Goal: Use online tool/utility: Utilize a website feature to perform a specific function

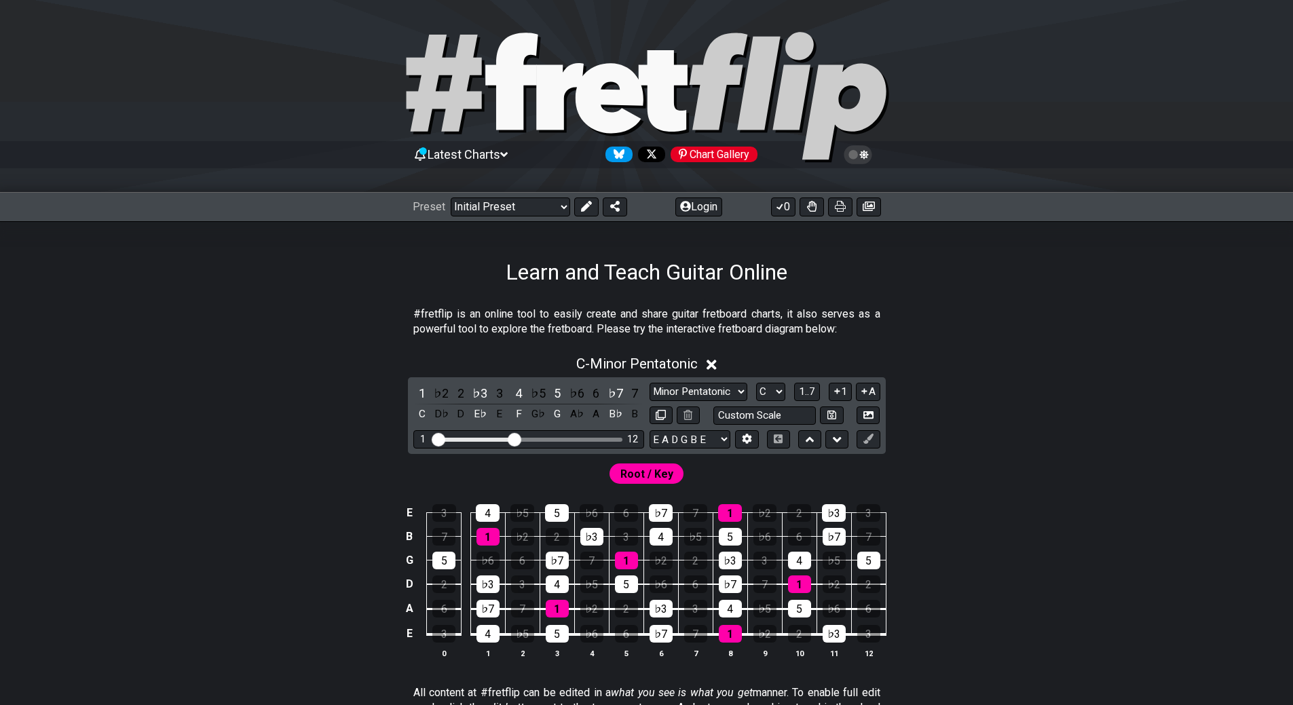
click at [860, 150] on icon at bounding box center [858, 155] width 12 height 12
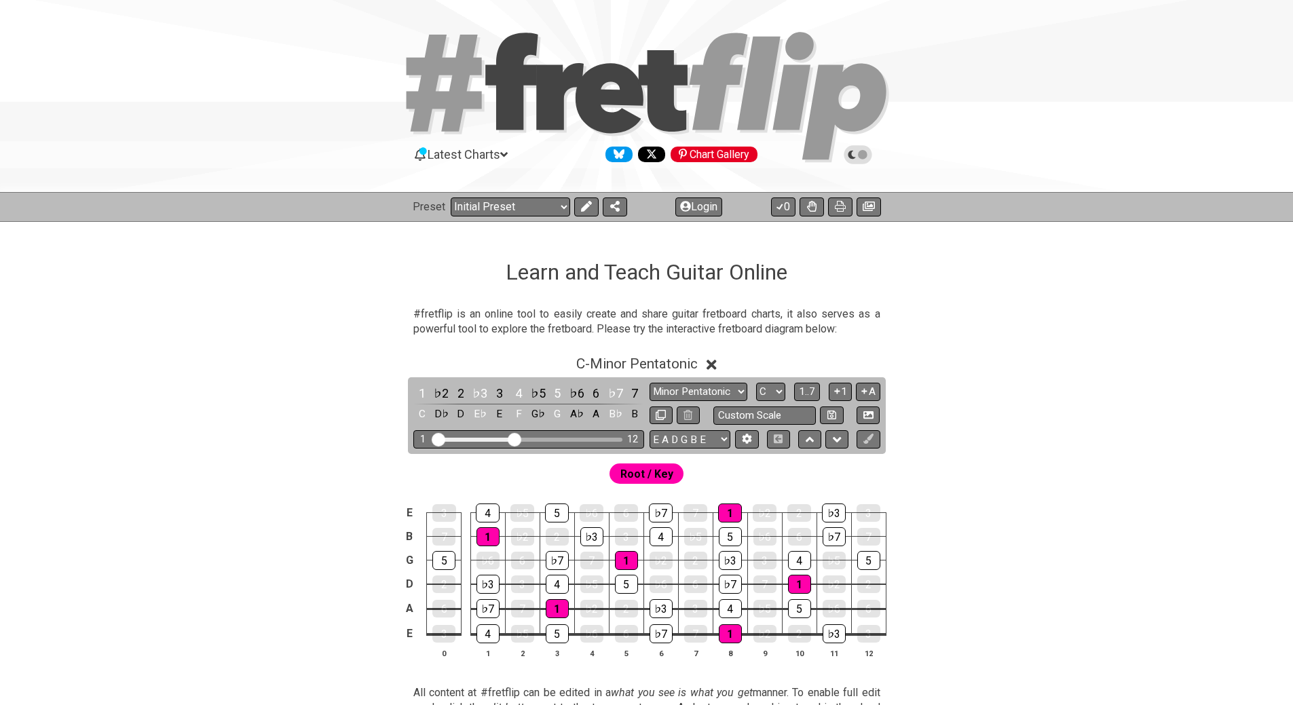
click at [861, 150] on icon at bounding box center [858, 155] width 12 height 12
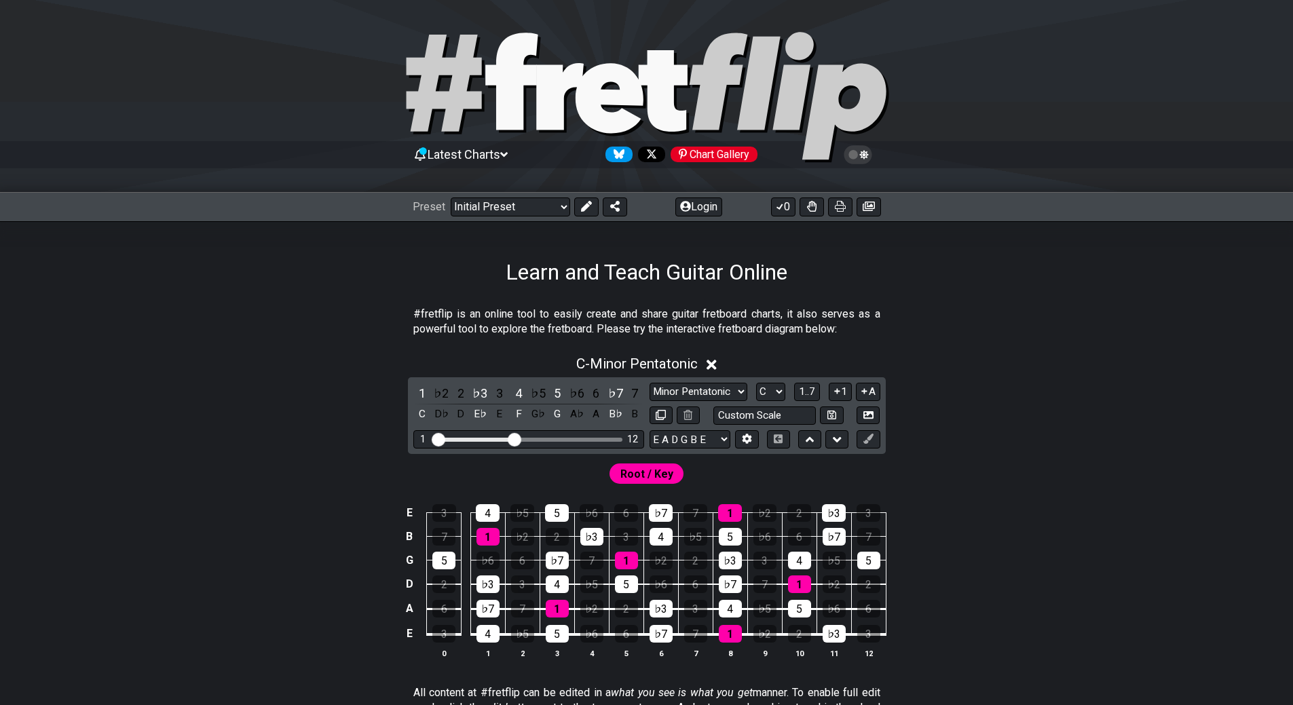
click at [861, 150] on icon at bounding box center [858, 155] width 12 height 12
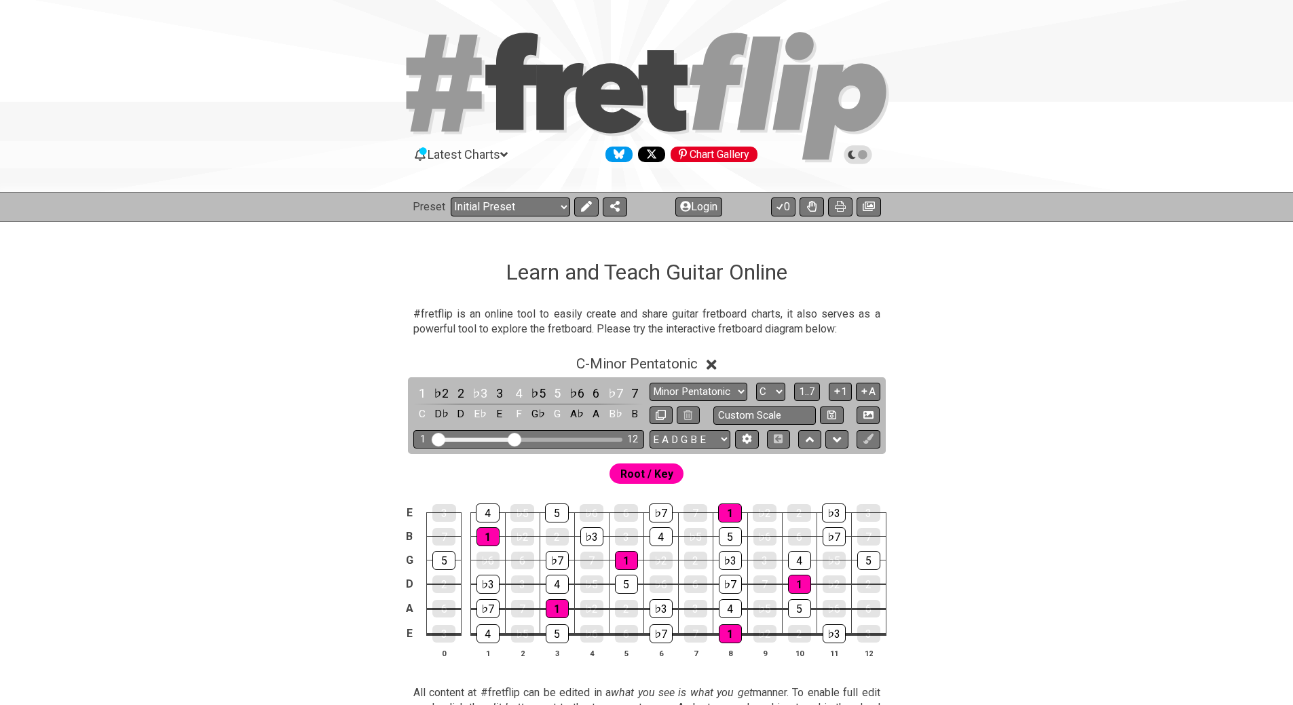
click at [517, 439] on input "Visible fret range" at bounding box center [528, 439] width 193 height 0
drag, startPoint x: 530, startPoint y: 435, endPoint x: 553, endPoint y: 435, distance: 22.4
click at [553, 435] on div "1 12" at bounding box center [528, 439] width 231 height 18
drag, startPoint x: 516, startPoint y: 440, endPoint x: 476, endPoint y: 440, distance: 40.1
click at [476, 439] on input "Visible fret range" at bounding box center [528, 439] width 193 height 0
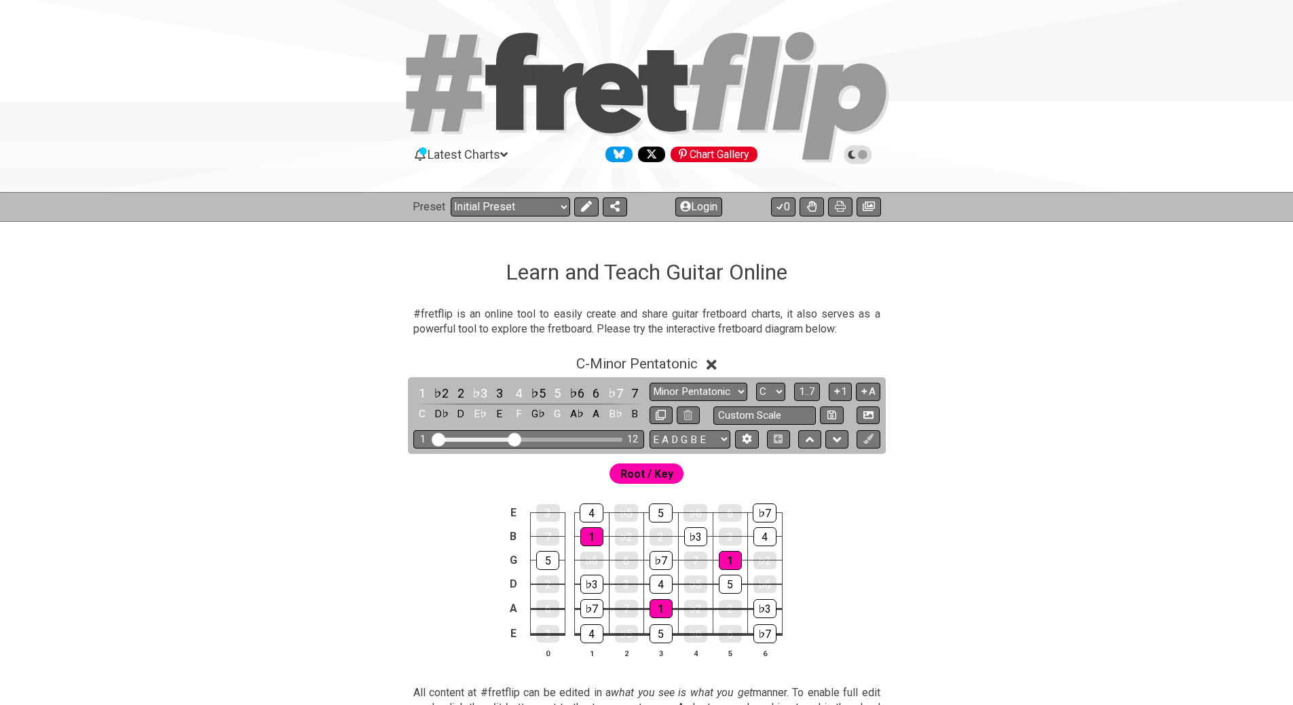
drag, startPoint x: 476, startPoint y: 439, endPoint x: 513, endPoint y: 435, distance: 36.8
click at [513, 439] on input "Visible fret range" at bounding box center [528, 439] width 193 height 0
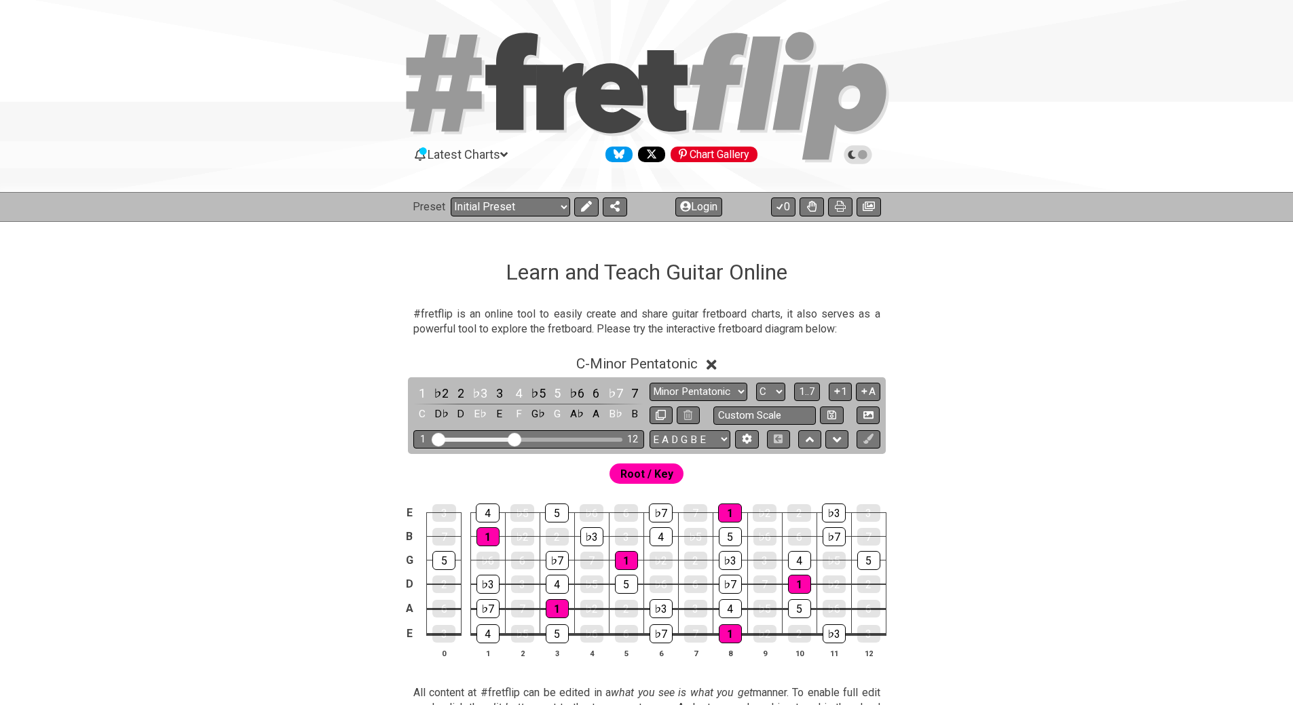
click at [643, 477] on span "Root / Key" at bounding box center [647, 474] width 53 height 20
click at [688, 441] on select "E A D G B E E A D G B E E A D G B E B E A D F♯ B A D G C E A D A D G B E E♭ A♭ …" at bounding box center [690, 439] width 81 height 18
click at [750, 418] on input "text" at bounding box center [765, 416] width 103 height 18
type input "Custom Scale"
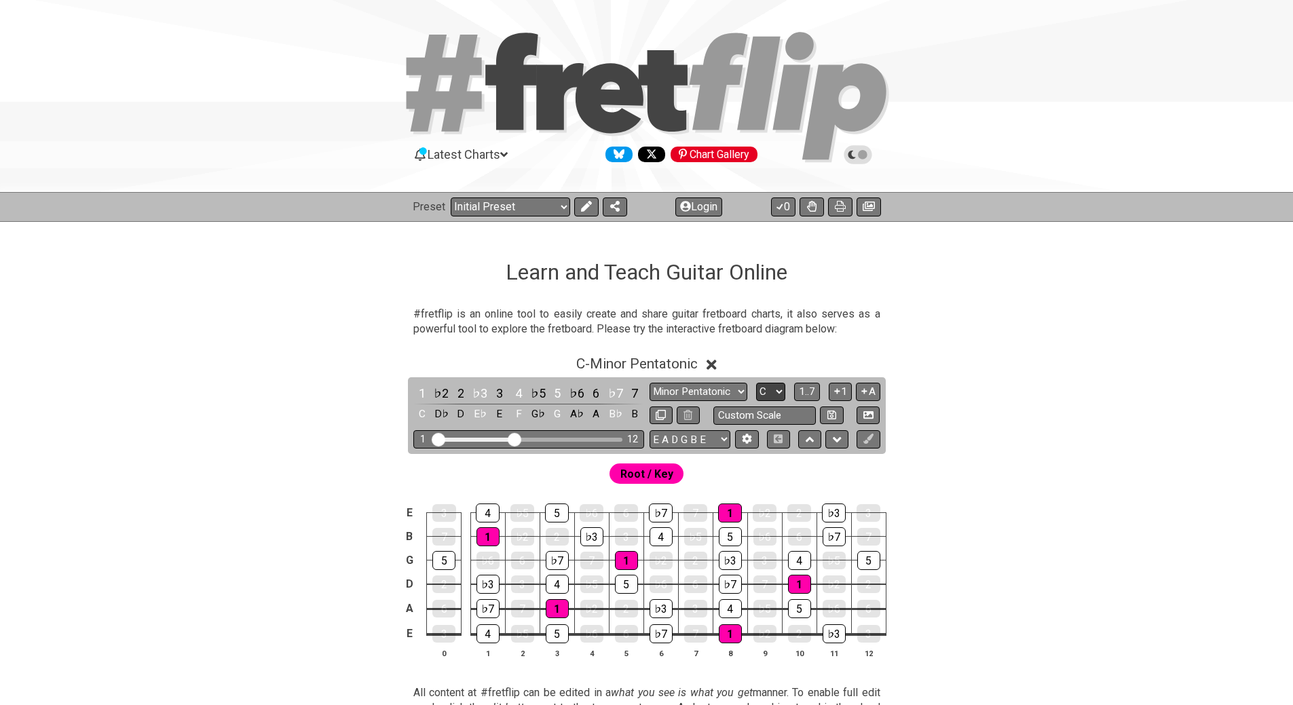
click at [772, 392] on select "A♭ A A♯ B♭ B C C♯ D♭ D D♯ E♭ E F F♯ G♭ G G♯" at bounding box center [770, 392] width 29 height 18
select select "A"
click at [756, 383] on select "A♭ A A♯ B♭ B C C♯ D♭ D D♯ E♭ E F F♯ G♭ G G♯" at bounding box center [770, 392] width 29 height 18
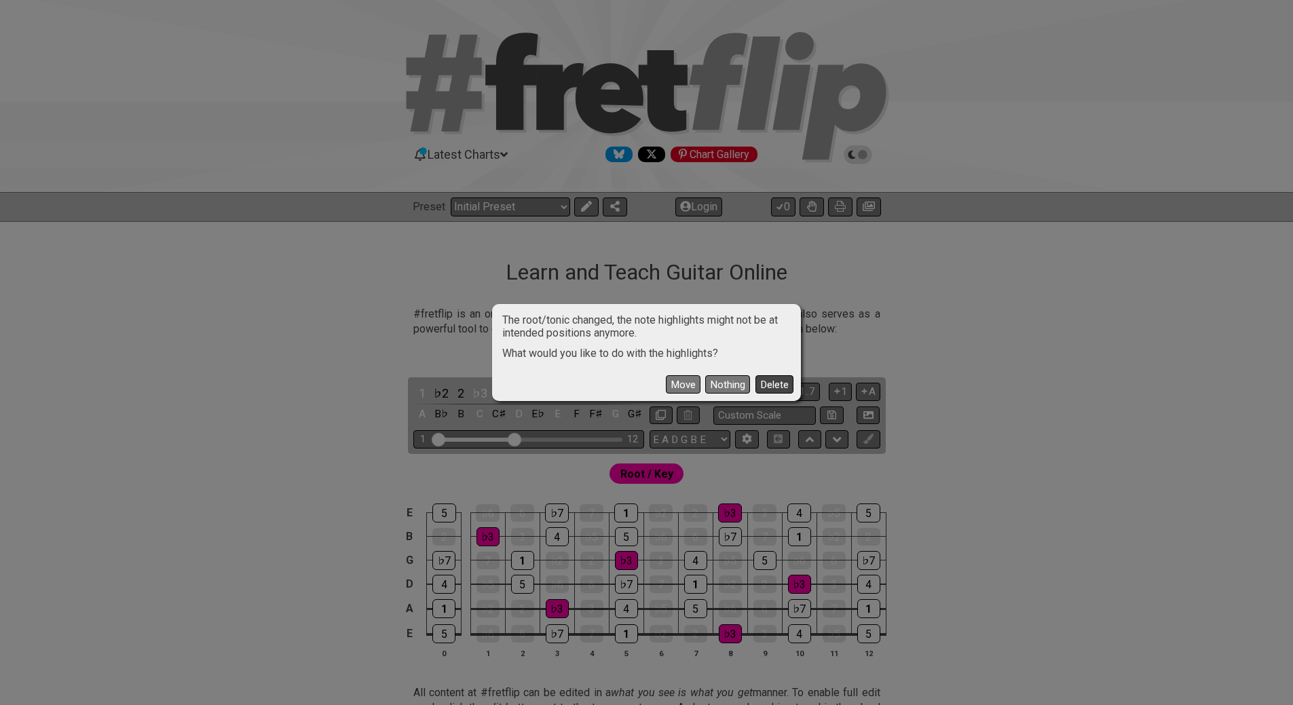
click at [773, 386] on button "Delete" at bounding box center [775, 384] width 38 height 18
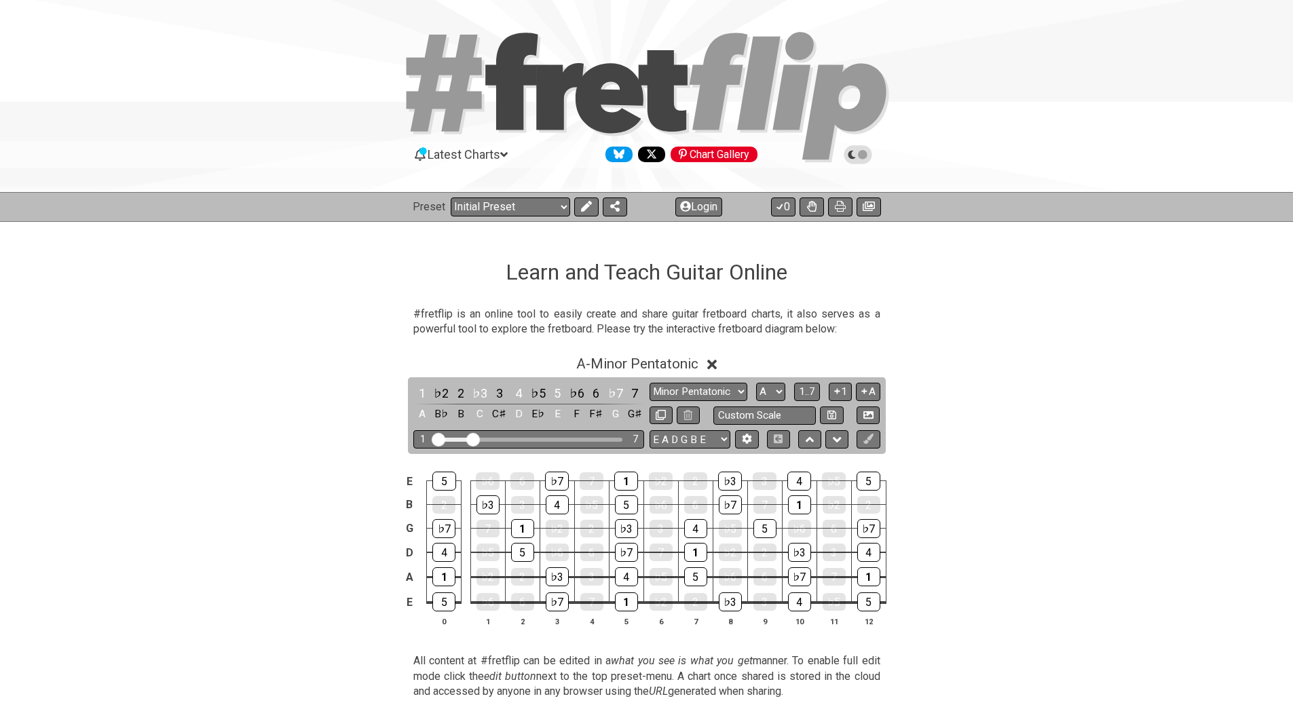
drag, startPoint x: 509, startPoint y: 438, endPoint x: 475, endPoint y: 441, distance: 34.1
click at [475, 439] on input "Visible fret range" at bounding box center [528, 439] width 193 height 0
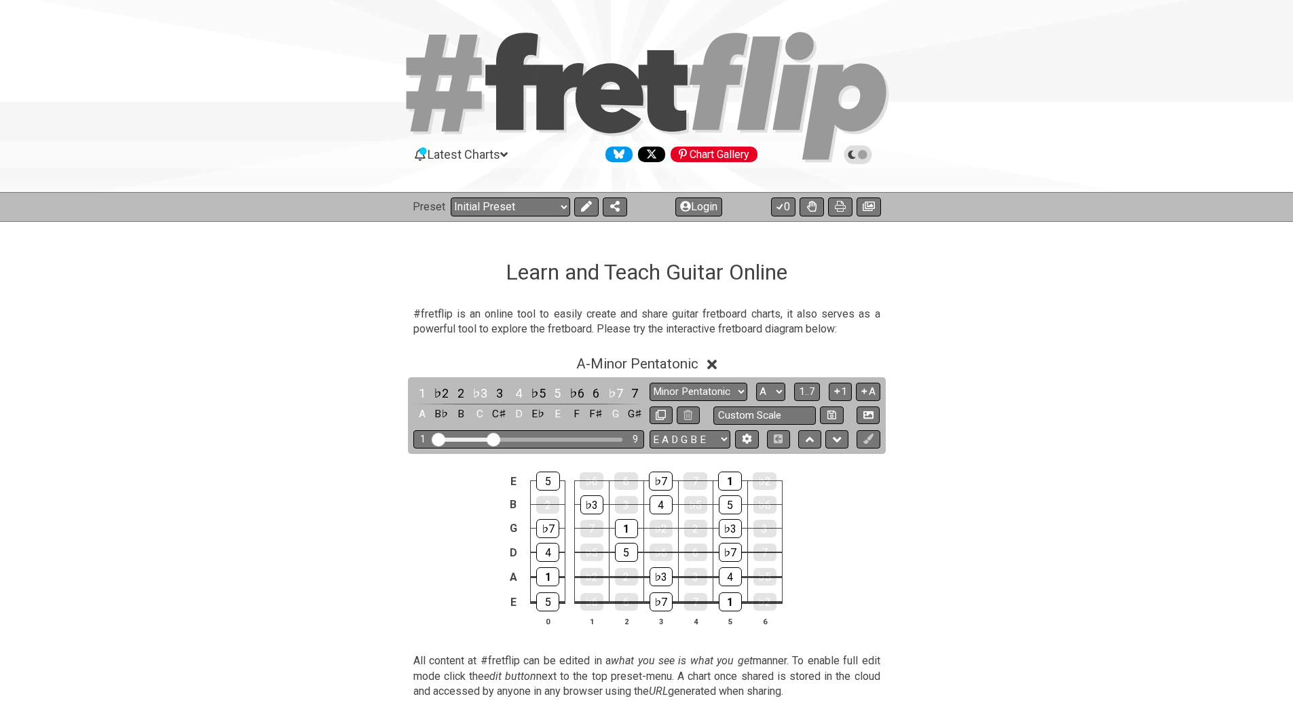
drag, startPoint x: 475, startPoint y: 441, endPoint x: 493, endPoint y: 442, distance: 17.7
click at [493, 439] on input "Visible fret range" at bounding box center [528, 439] width 193 height 0
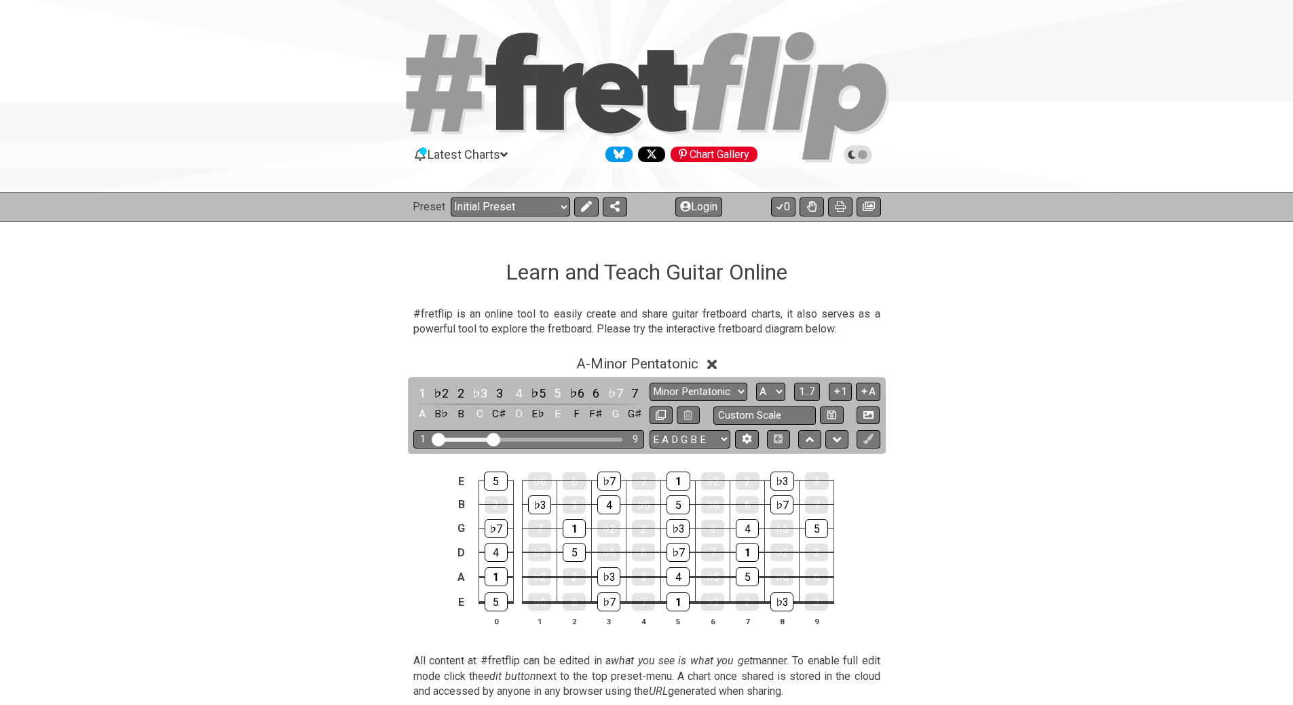
click at [496, 439] on input "Visible fret range" at bounding box center [528, 439] width 193 height 0
click at [752, 439] on icon at bounding box center [747, 439] width 10 height 10
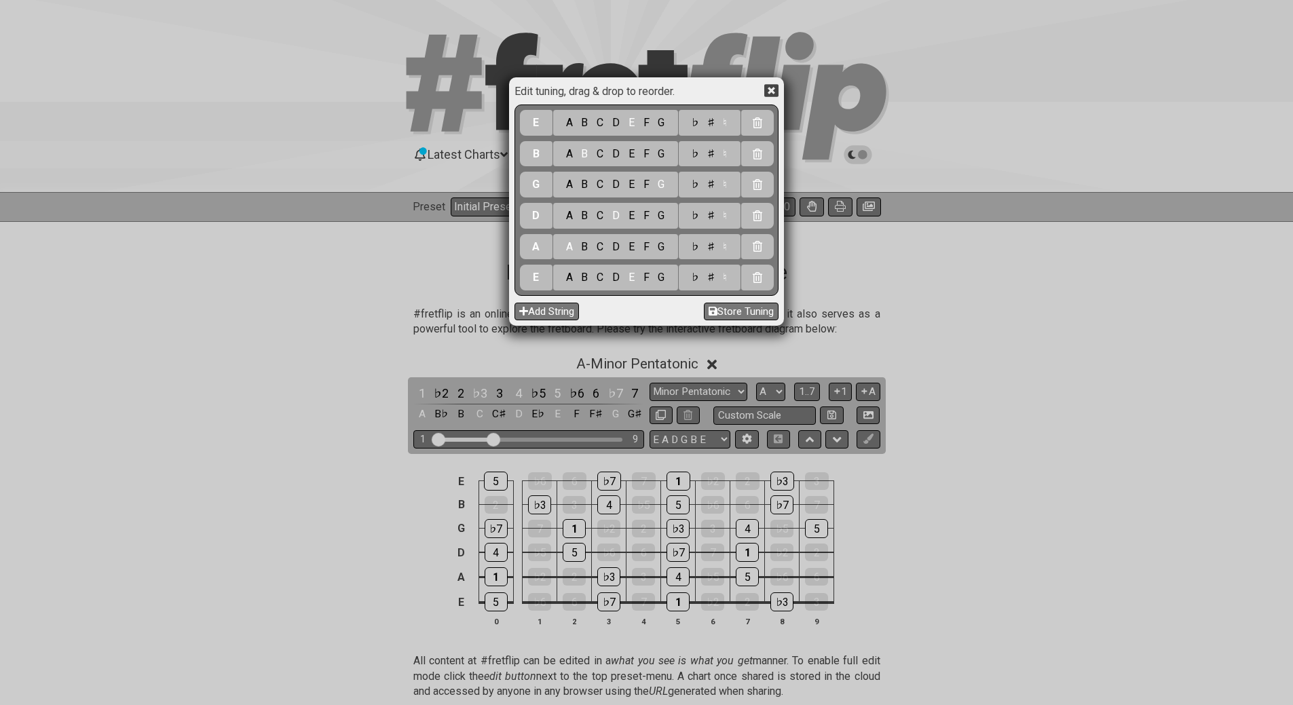
click at [773, 90] on icon at bounding box center [772, 91] width 14 height 14
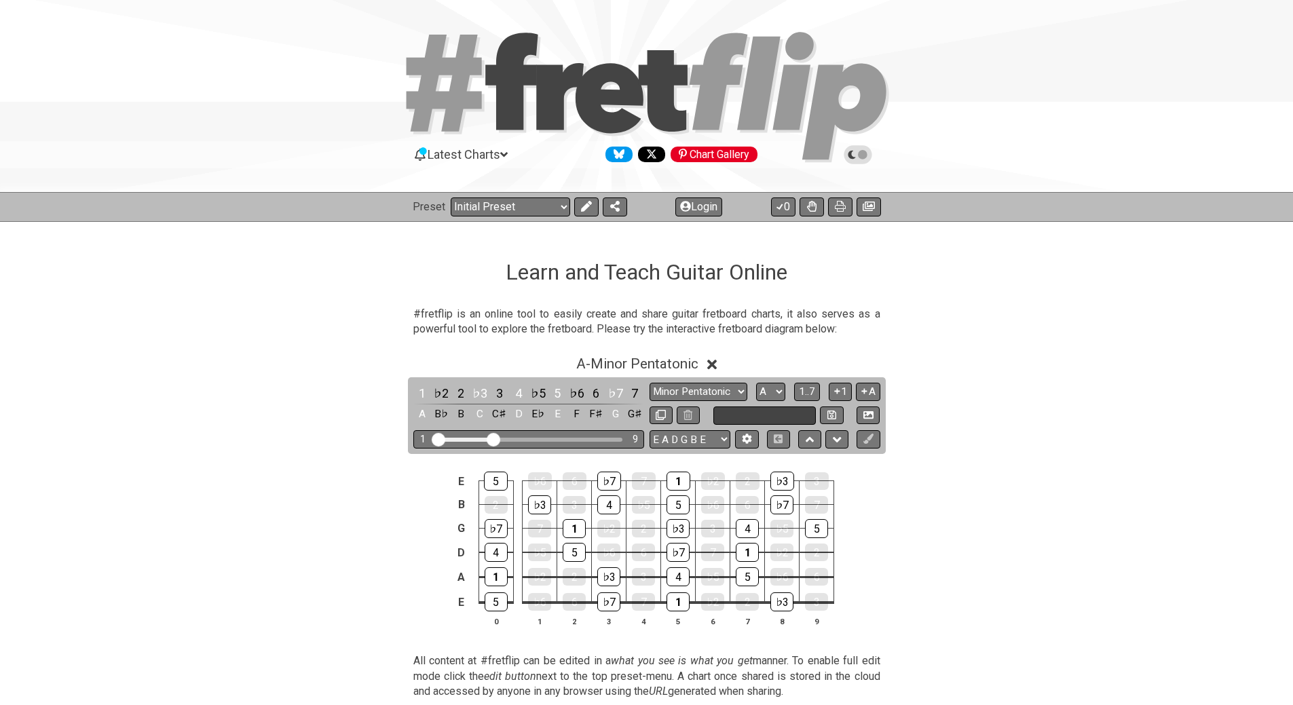
click at [766, 412] on input "text" at bounding box center [765, 416] width 103 height 18
type input "Custom Scale"
click at [721, 392] on select "Minor Pentatonic Click to edit Minor Pentatonic Major Pentatonic Minor Blues Ma…" at bounding box center [699, 392] width 98 height 18
click at [944, 396] on div "A - Minor Pentatonic 1 ♭2 2 ♭3 3 4 ♭5 5 ♭6 6 ♭7 7 A B♭ B C C♯ D E♭ E F F♯ G G♯ …" at bounding box center [646, 497] width 1059 height 298
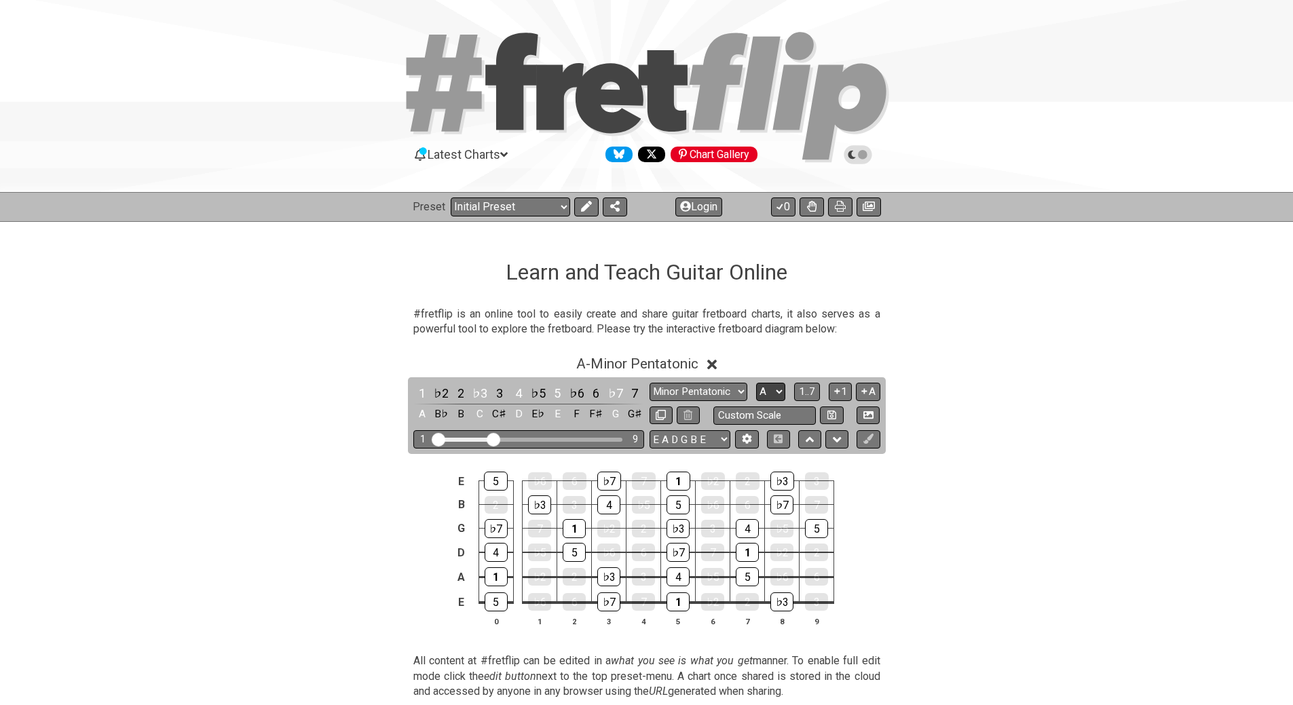
click at [769, 383] on select "A♭ A A♯ B♭ B C C♯ D♭ D D♯ E♭ E F F♯ G♭ G G♯" at bounding box center [770, 392] width 29 height 18
click at [756, 383] on select "A♭ A A♯ B♭ B C C♯ D♭ D D♯ E♭ E F F♯ G♭ G G♯" at bounding box center [770, 392] width 29 height 18
drag, startPoint x: 776, startPoint y: 391, endPoint x: 774, endPoint y: 384, distance: 7.1
click at [776, 391] on select "A♭ A A♯ B♭ B C C♯ D♭ D D♯ E♭ E F F♯ G♭ G G♯" at bounding box center [770, 392] width 29 height 18
select select "A"
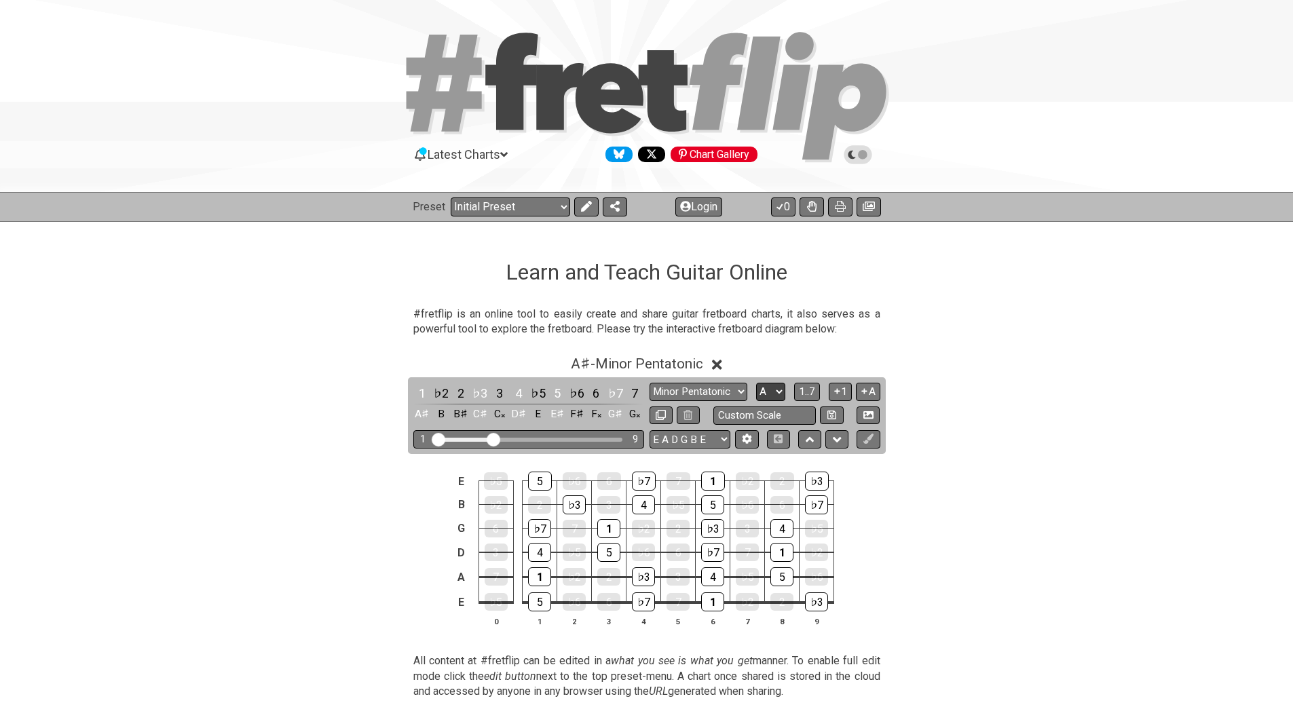
click at [756, 383] on select "A♭ A A♯ B♭ B C C♯ D♭ D D♯ E♭ E F F♯ G♭ G G♯" at bounding box center [770, 392] width 29 height 18
drag, startPoint x: 574, startPoint y: 365, endPoint x: 565, endPoint y: 363, distance: 9.9
click at [565, 363] on div "A - Minor Pentatonic" at bounding box center [646, 360] width 1059 height 25
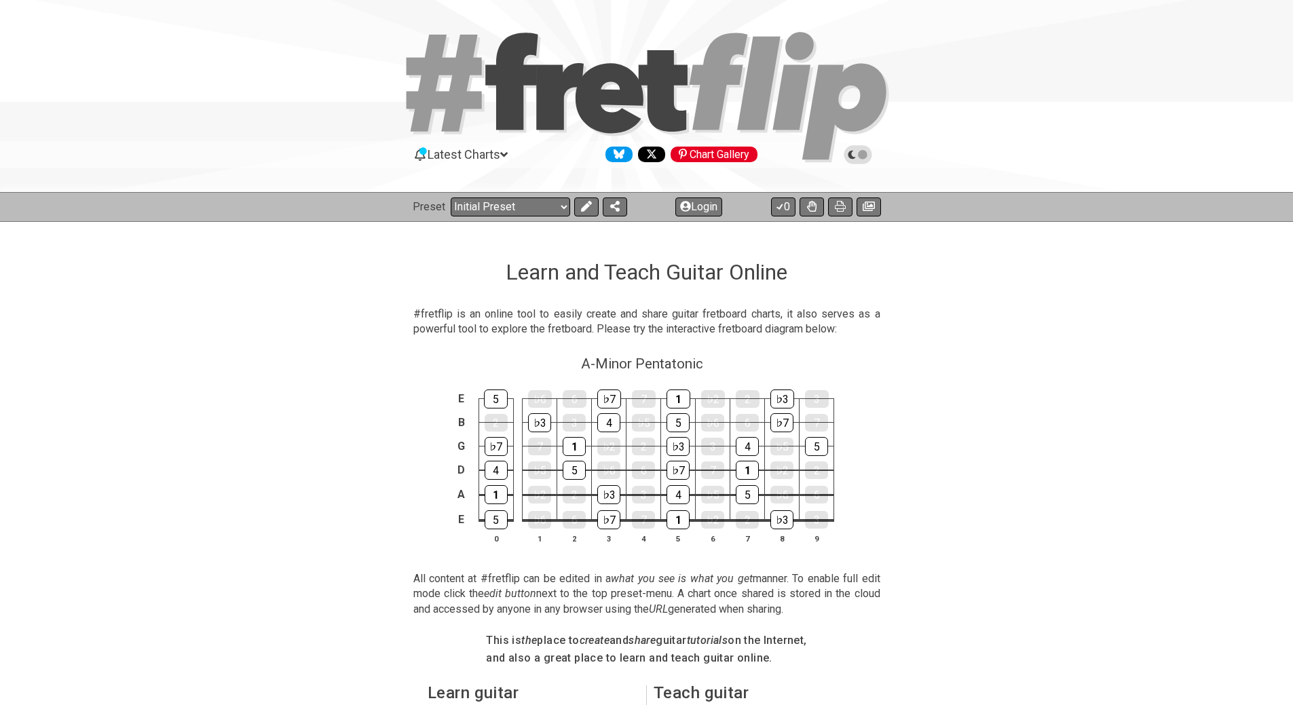
drag, startPoint x: 568, startPoint y: 362, endPoint x: 726, endPoint y: 369, distance: 157.7
click at [726, 369] on div "A - Minor Pentatonic" at bounding box center [646, 360] width 1059 height 24
select select "A"
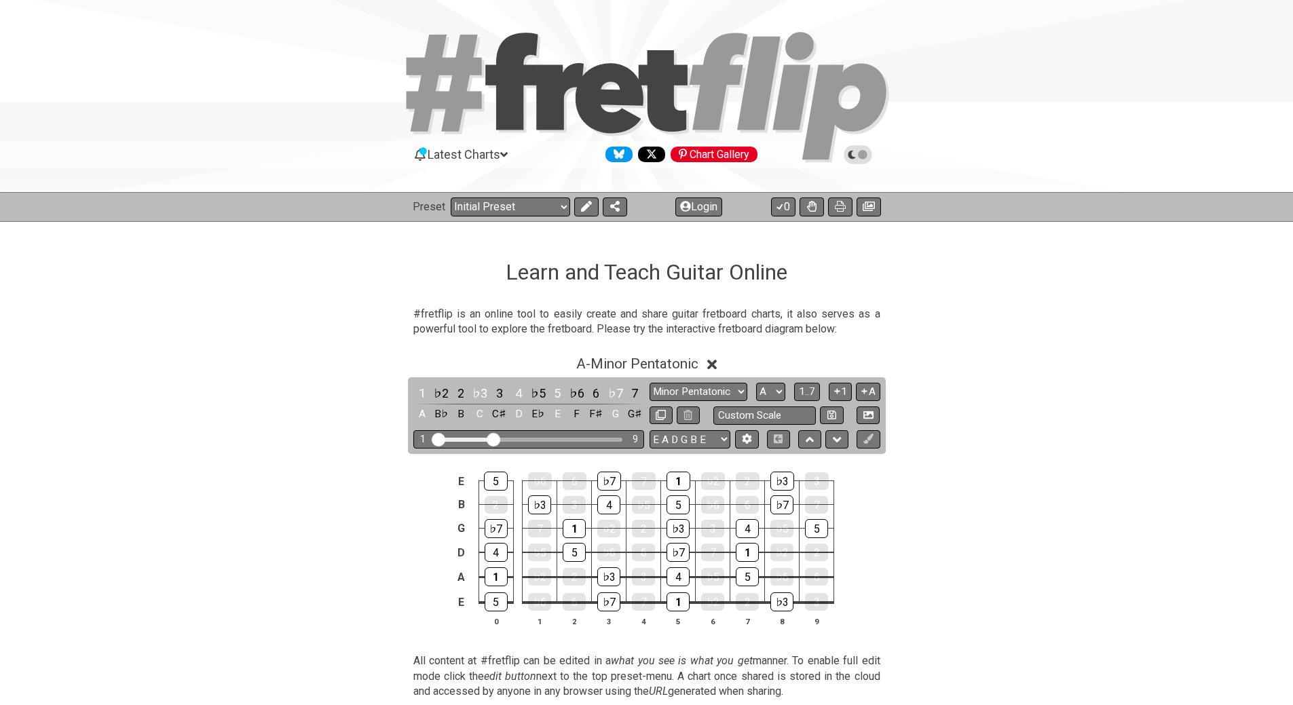
drag, startPoint x: 721, startPoint y: 367, endPoint x: 564, endPoint y: 357, distance: 157.8
click at [564, 357] on div "A - Minor Pentatonic" at bounding box center [646, 360] width 1059 height 25
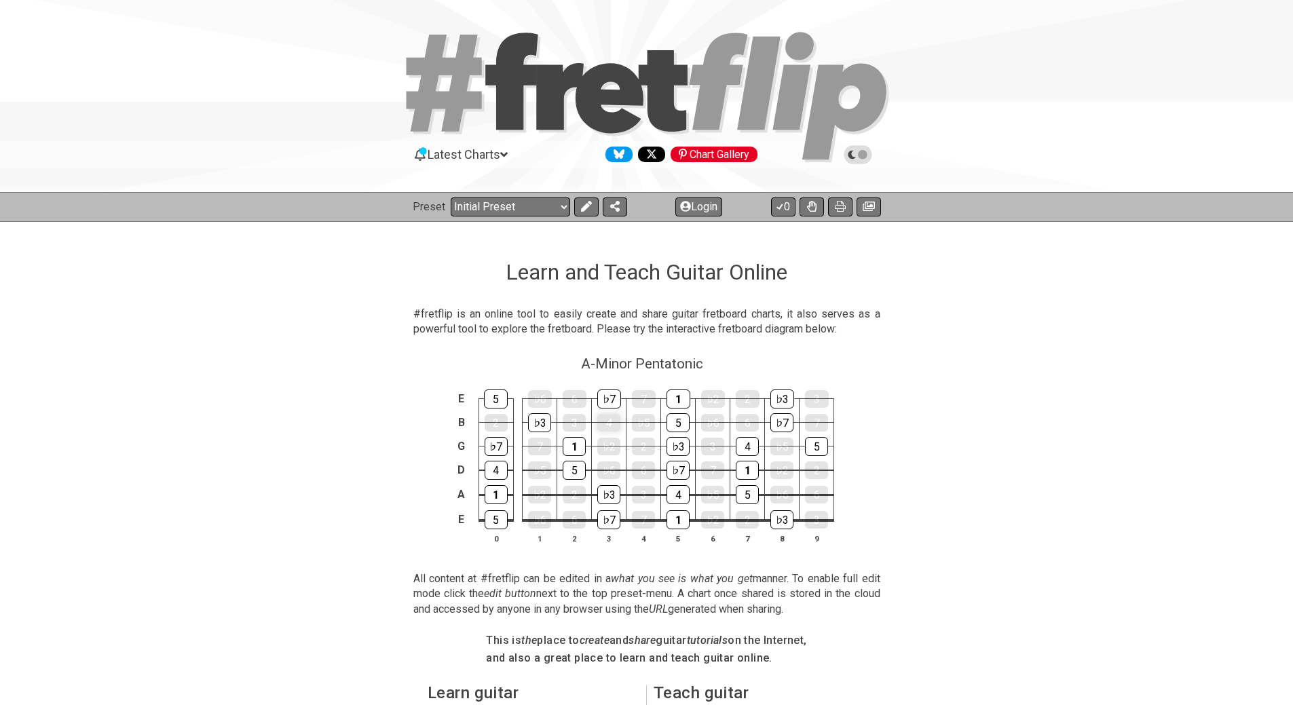
click at [615, 424] on div "4" at bounding box center [608, 423] width 23 height 18
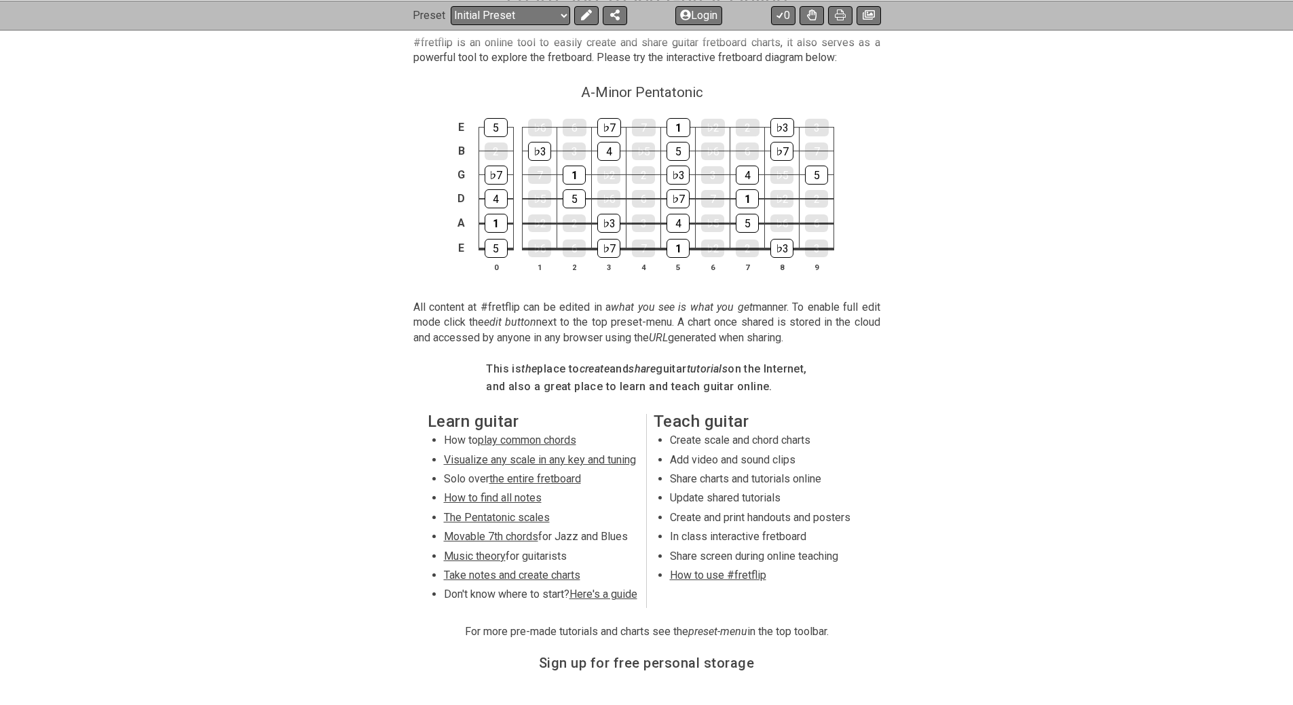
scroll to position [68, 0]
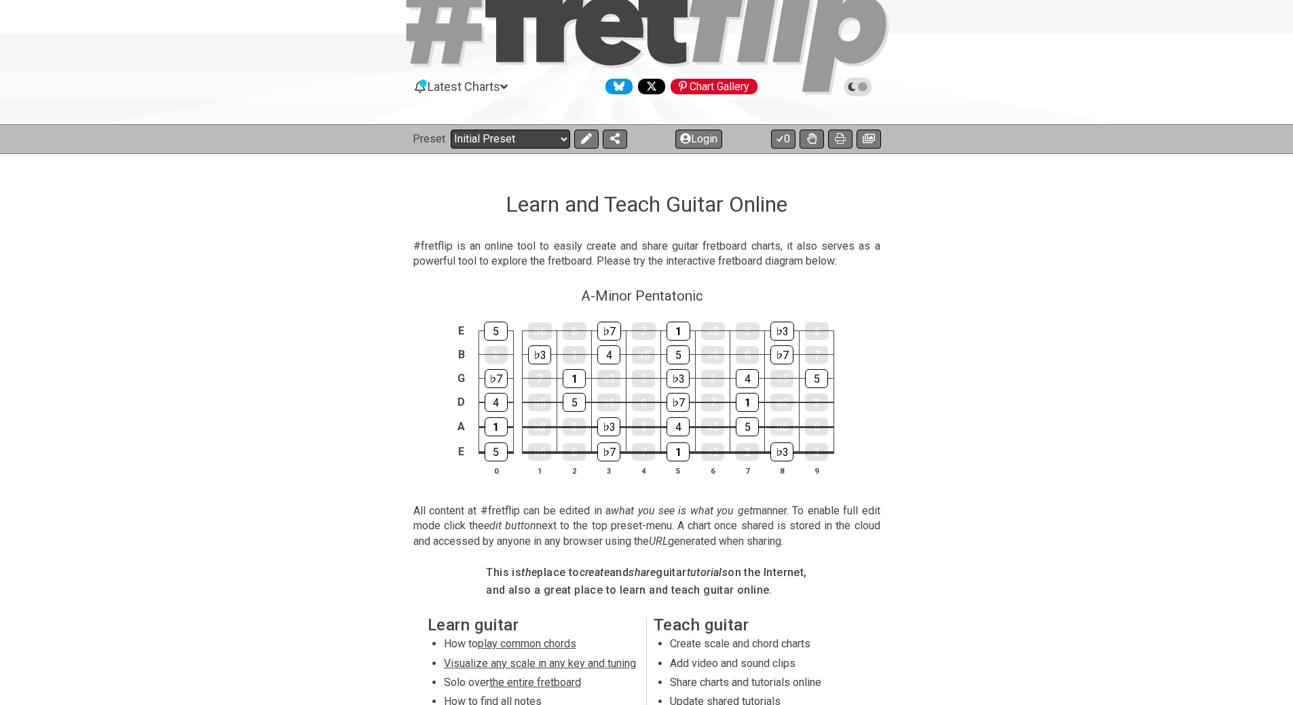
click at [547, 139] on select "Welcome to #fretflip! Initial Preset Custom Preset Minor Pentatonic Major Penta…" at bounding box center [510, 139] width 119 height 19
click at [487, 85] on span "Latest Charts" at bounding box center [464, 86] width 73 height 14
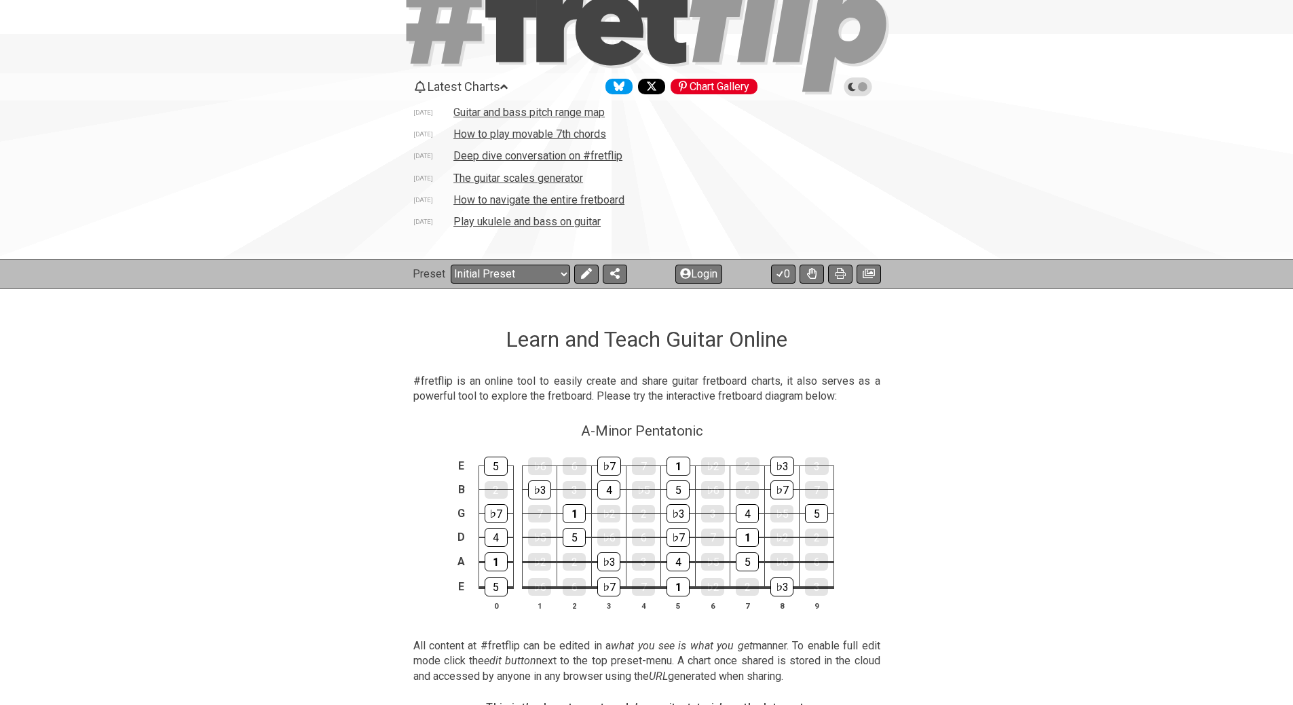
click at [487, 85] on span "Latest Charts" at bounding box center [464, 86] width 73 height 14
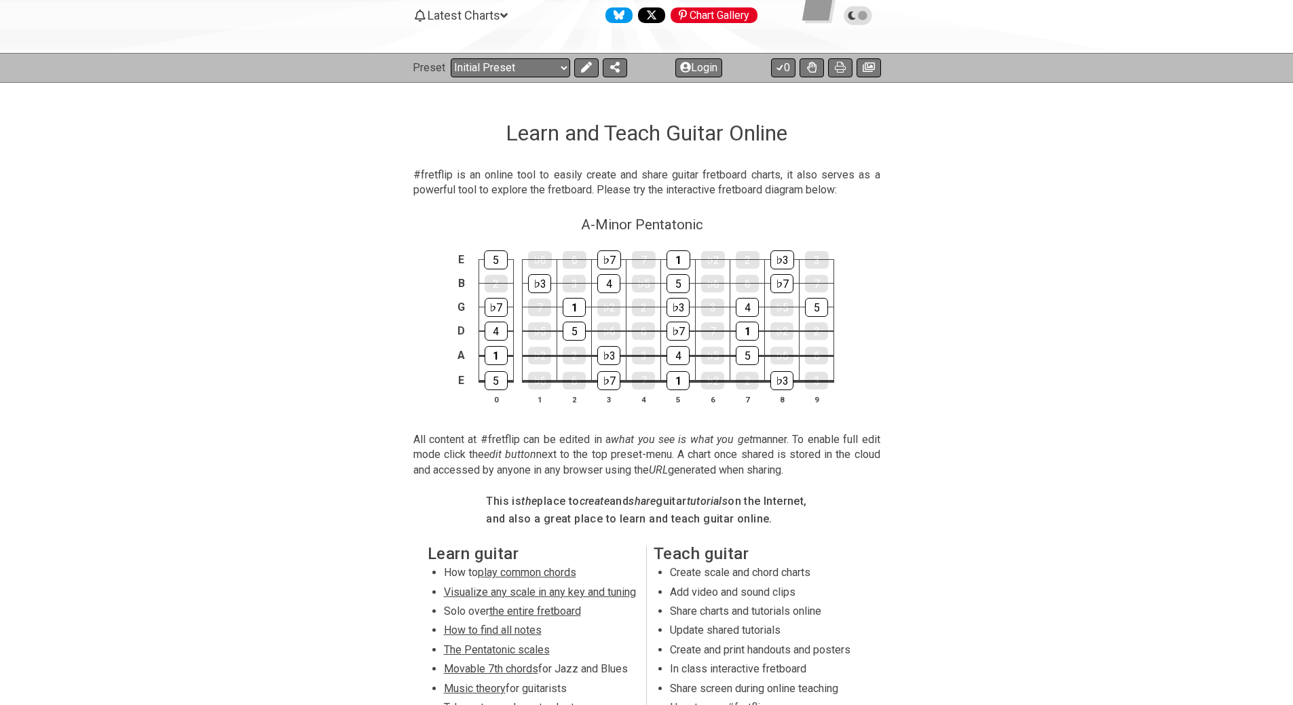
scroll to position [71, 0]
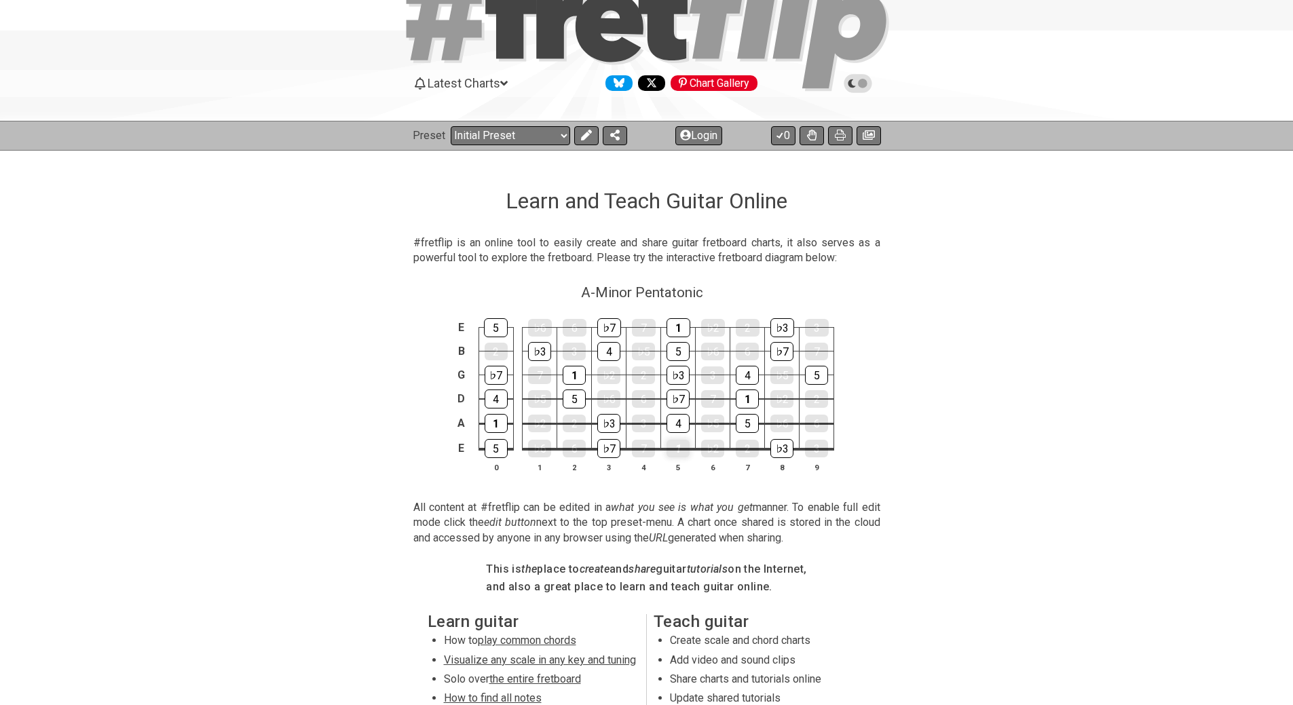
click at [680, 449] on div "1" at bounding box center [678, 449] width 23 height 18
click at [548, 137] on select "Welcome to #fretflip! Initial Preset Custom Preset Minor Pentatonic Major Penta…" at bounding box center [510, 135] width 119 height 19
click at [451, 126] on select "Welcome to #fretflip! Initial Preset Custom Preset Minor Pentatonic Major Penta…" at bounding box center [510, 135] width 119 height 19
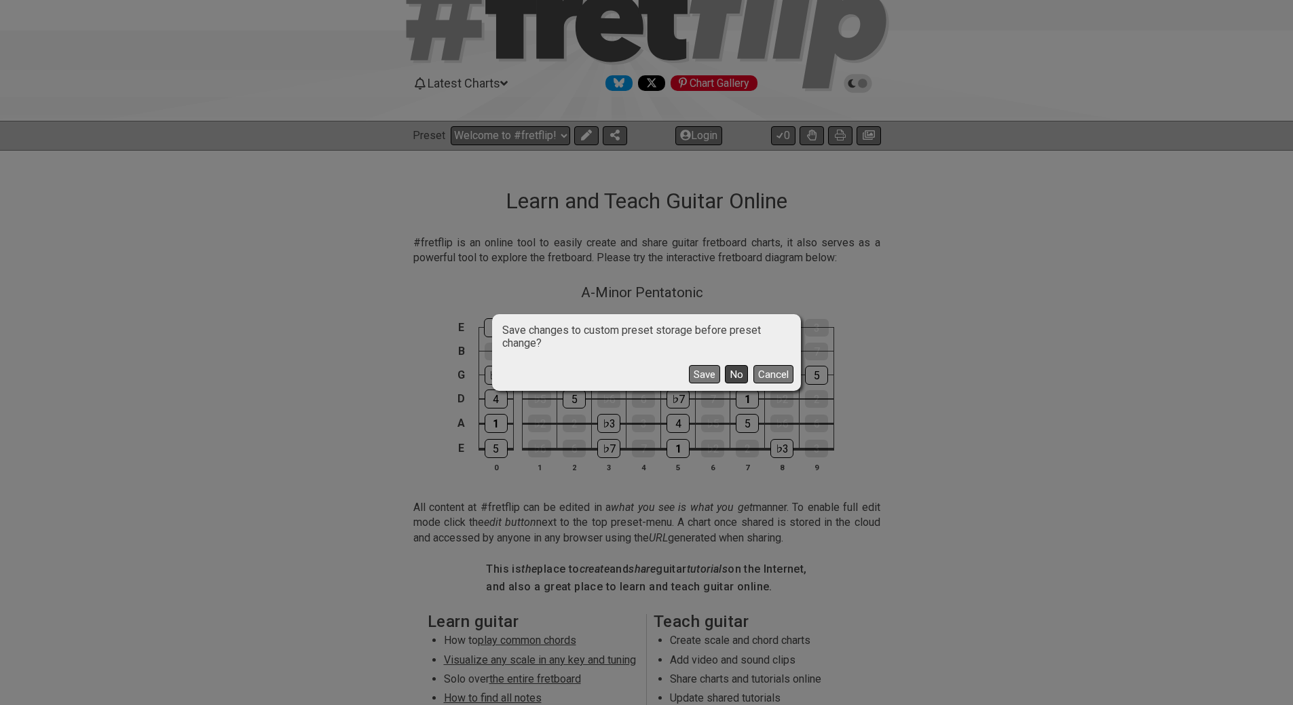
click at [736, 375] on button "No" at bounding box center [736, 374] width 23 height 18
select select "/minor-pentatonic"
select select "C"
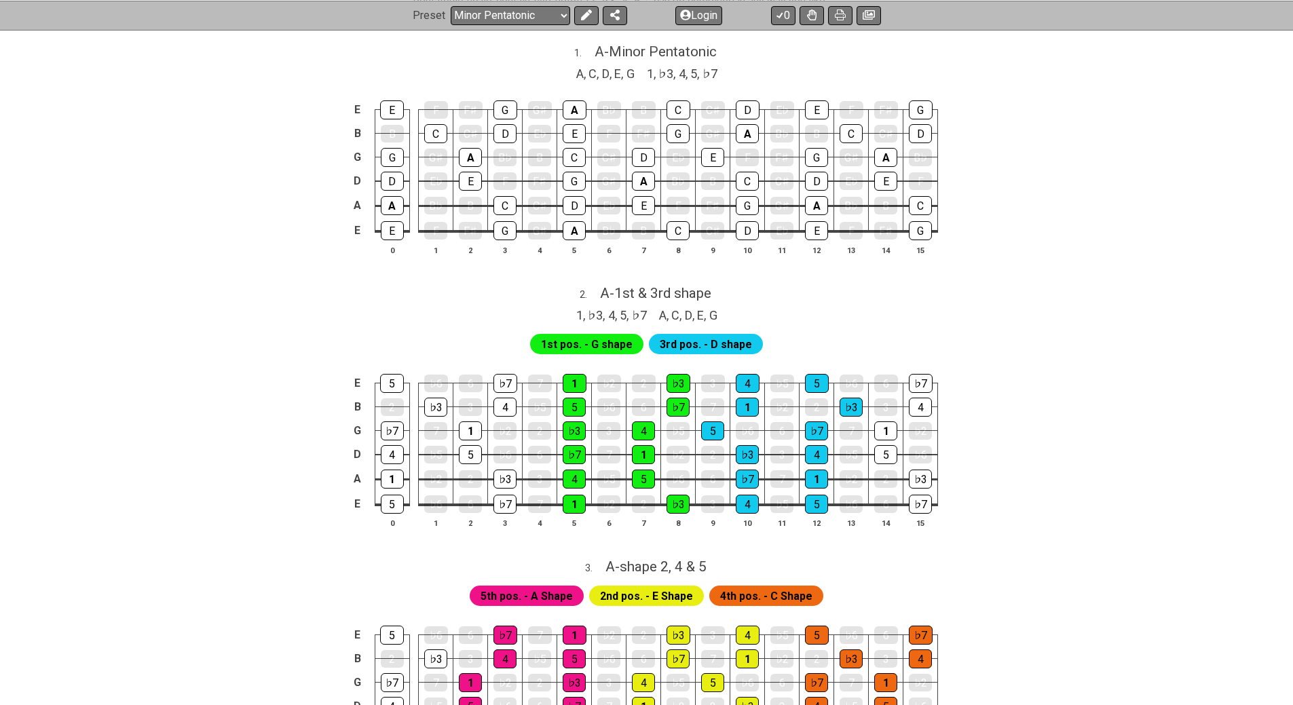
scroll to position [207, 0]
